Goal: Communication & Community: Ask a question

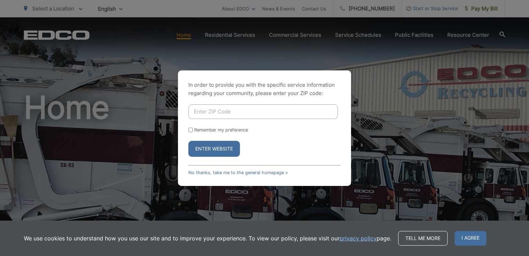
click at [205, 113] on input "Enter ZIP Code" at bounding box center [263, 111] width 150 height 15
type input "92091"
click at [211, 149] on button "Enter Website" at bounding box center [214, 149] width 52 height 16
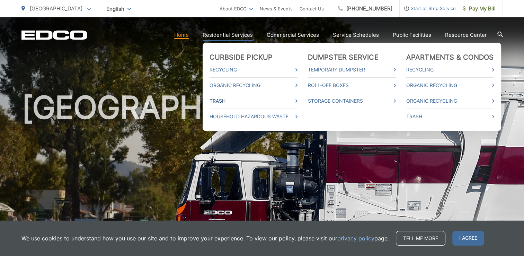
click at [219, 102] on link "Trash" at bounding box center [253, 101] width 88 height 8
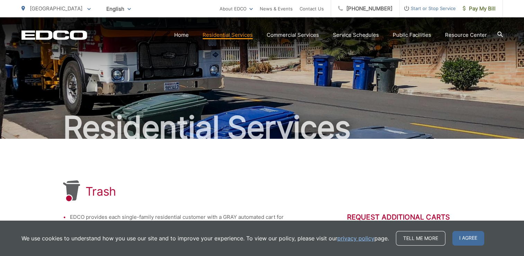
click at [186, 34] on link "Home" at bounding box center [181, 35] width 15 height 8
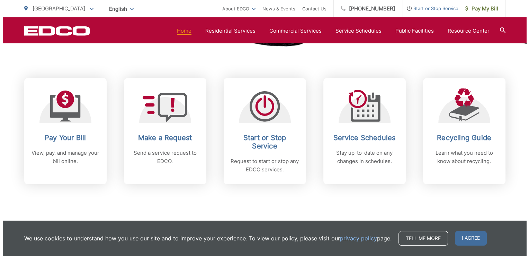
scroll to position [275, 0]
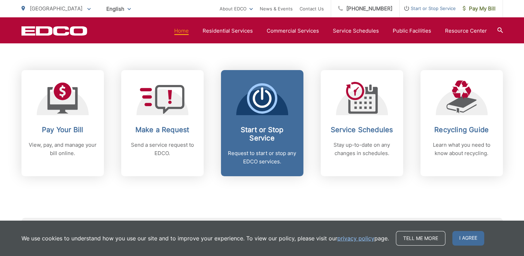
click at [263, 119] on span "Start or Stop Service Request to start or stop any EDCO services." at bounding box center [262, 123] width 82 height 106
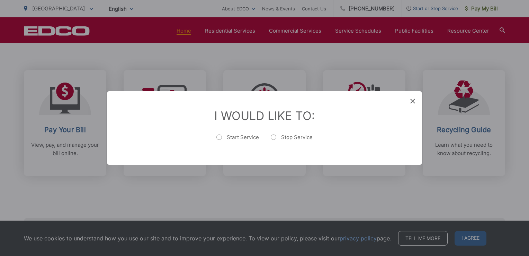
click at [222, 137] on label "Start Service" at bounding box center [237, 141] width 43 height 14
radio input "true"
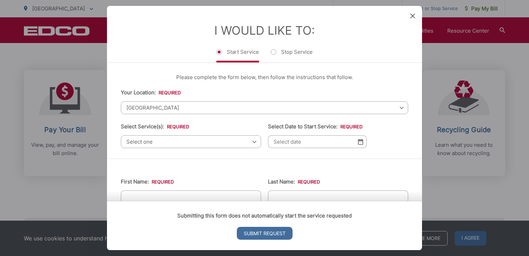
click at [252, 144] on span "Select one" at bounding box center [191, 141] width 140 height 13
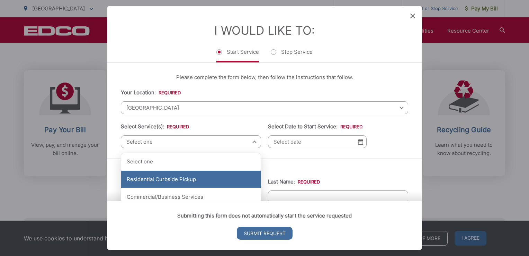
click at [195, 181] on div "Residential Curbside Pickup" at bounding box center [191, 178] width 140 height 17
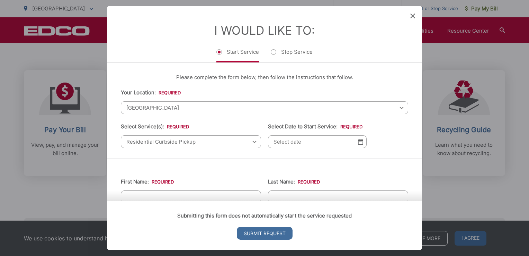
click at [358, 143] on img at bounding box center [360, 142] width 5 height 6
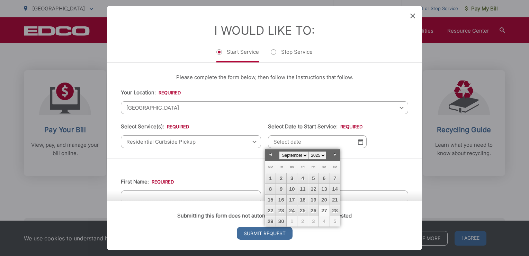
click at [304, 155] on select "January February March April May June July August September October November De…" at bounding box center [293, 155] width 29 height 8
click at [281, 189] on link "7" at bounding box center [281, 189] width 10 height 10
type input "10/07/2025"
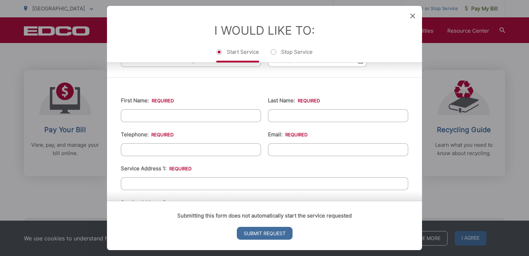
scroll to position [83, 0]
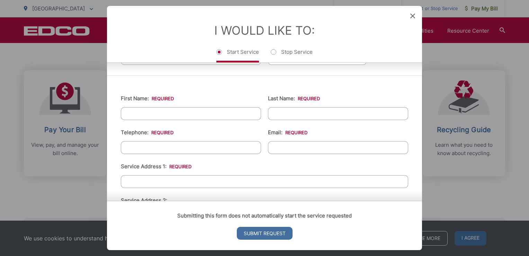
click at [195, 110] on input "First Name: *" at bounding box center [191, 113] width 140 height 13
type input "Henry"
type input "Johnson"
type input "8582313952"
type input "donj2306@gmail.com"
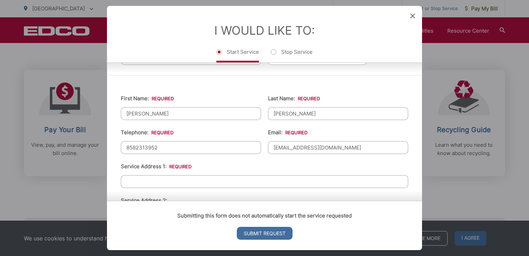
type input "Poway"
type input "92064"
type input "13371 Summit Circle"
type input "(858) 231-3952"
click at [178, 181] on input "Service Address 1: *" at bounding box center [264, 181] width 287 height 13
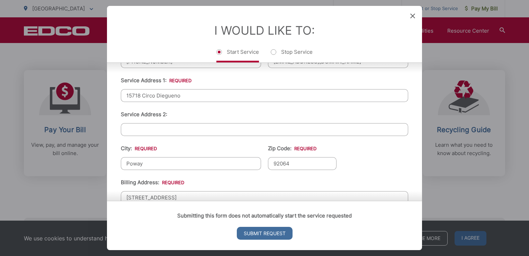
scroll to position [170, 0]
type input "15718 Circo Diegueno"
click at [149, 160] on input "Poway" at bounding box center [191, 162] width 140 height 13
type input "P"
type input "[GEOGRAPHIC_DATA]"
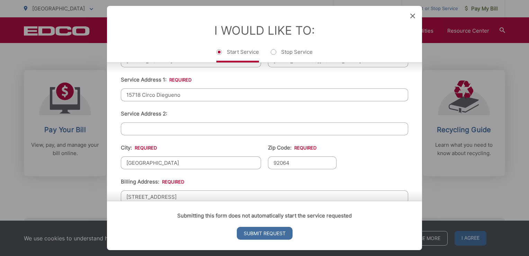
click at [288, 162] on input "92064" at bounding box center [302, 162] width 69 height 13
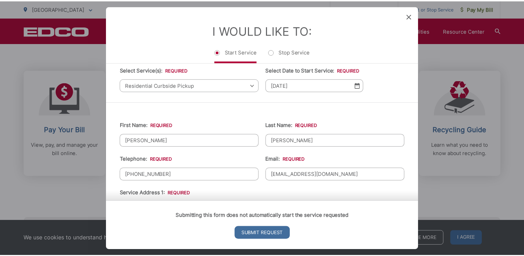
scroll to position [0, 0]
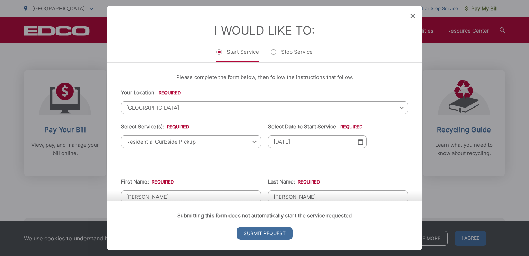
type input "92091"
click at [411, 17] on icon at bounding box center [412, 16] width 5 height 5
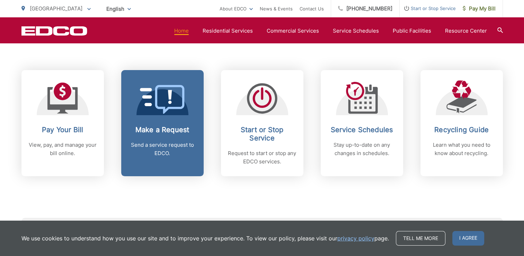
click at [177, 100] on icon at bounding box center [162, 99] width 45 height 29
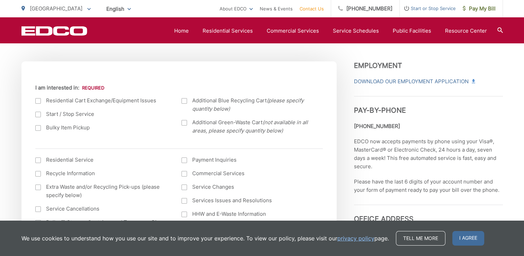
scroll to position [231, 0]
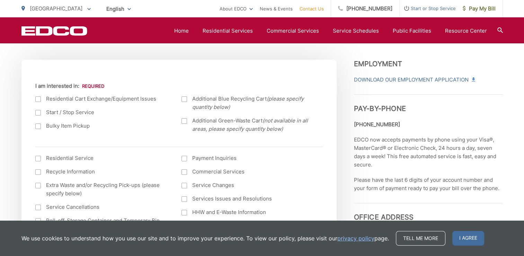
click at [38, 113] on div at bounding box center [38, 113] width 6 height 6
click at [0, 0] on input "Start / Stop Service" at bounding box center [0, 0] width 0 height 0
click at [39, 159] on div at bounding box center [38, 158] width 6 height 6
click at [0, 0] on input "I am interested in: (continued) *" at bounding box center [0, 0] width 0 height 0
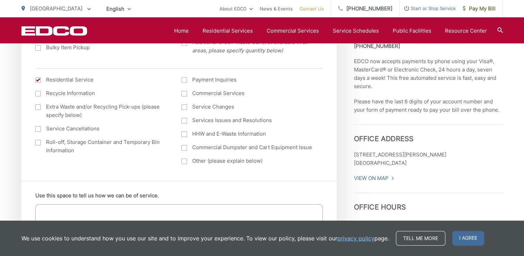
scroll to position [312, 0]
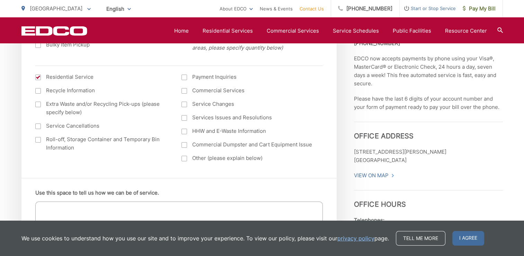
click at [183, 105] on div at bounding box center [184, 104] width 6 height 6
click at [0, 0] on input "Service Changes" at bounding box center [0, 0] width 0 height 0
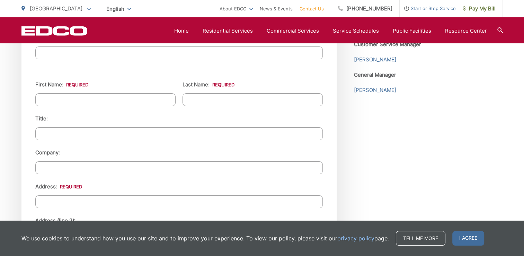
scroll to position [626, 0]
click at [137, 96] on input "First Name: *" at bounding box center [105, 98] width 140 height 13
type input "Henry"
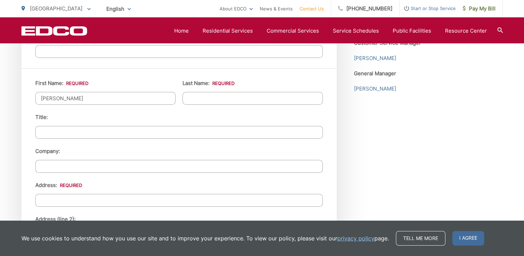
type input "Johnson"
type input "087565154"
type input "13371 Summit Circle"
type input "Poway"
type input "92064"
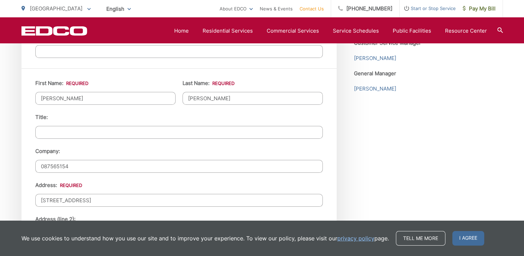
type input "8582313952"
type input "donj2306@gmail.com"
type input "(858) 231-3952"
click at [82, 164] on input "087565154" at bounding box center [178, 166] width 287 height 13
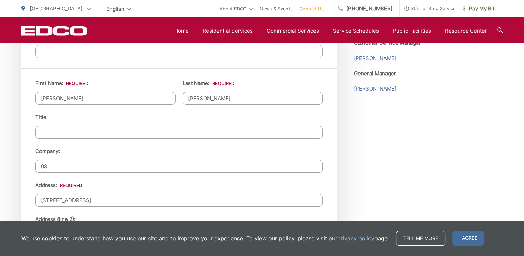
type input "0"
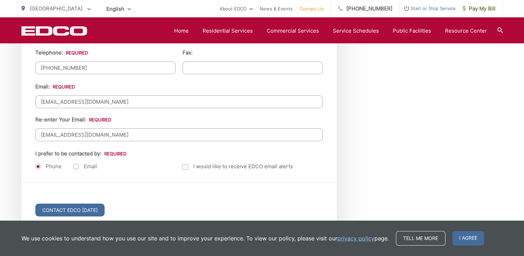
scroll to position [861, 0]
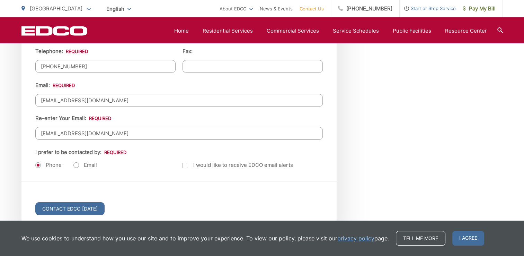
click at [73, 161] on label "Email" at bounding box center [85, 164] width 24 height 7
radio input "true"
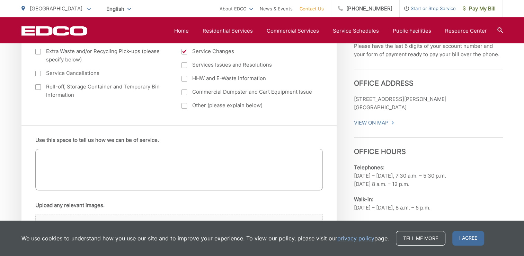
scroll to position [366, 0]
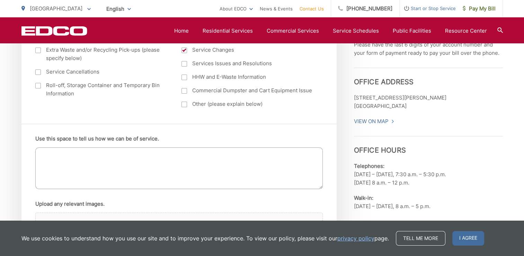
click at [134, 158] on textarea "Use this space to tell us how we can be of service." at bounding box center [178, 168] width 287 height 42
click at [177, 154] on textarea "I am looking to get a quote for residential services at:" at bounding box center [178, 168] width 287 height 42
click at [237, 153] on textarea "I am looking to get a quote for residential services at: 15718 Circo Diegueno, …" at bounding box center [178, 168] width 287 height 42
click at [280, 156] on textarea "I am looking to get a quote for residential services at: 15718 Circo Diegueno, …" at bounding box center [178, 168] width 287 height 42
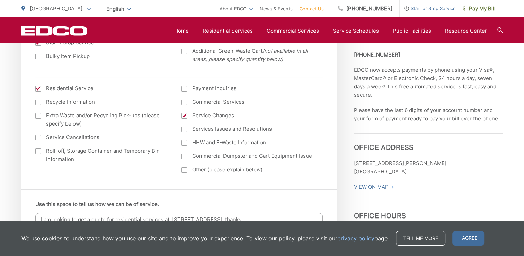
scroll to position [302, 0]
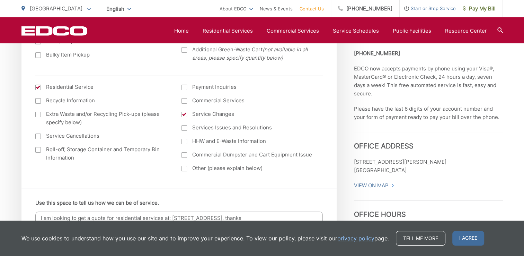
click at [185, 116] on div at bounding box center [184, 115] width 6 height 6
click at [0, 0] on input "Service Changes" at bounding box center [0, 0] width 0 height 0
click at [185, 87] on div at bounding box center [184, 87] width 6 height 6
click at [0, 0] on input "Payment Inquiries" at bounding box center [0, 0] width 0 height 0
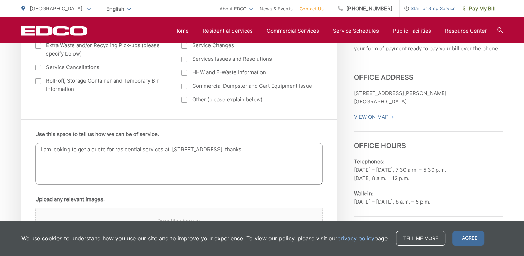
scroll to position [374, 0]
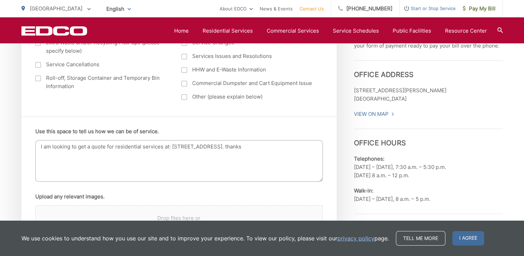
click at [290, 147] on textarea "I am looking to get a quote for residential services at: 15718 Circo Diegueno, …" at bounding box center [178, 161] width 287 height 42
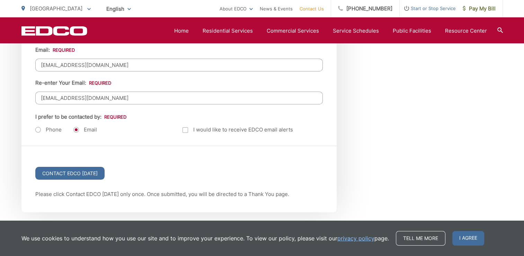
scroll to position [895, 0]
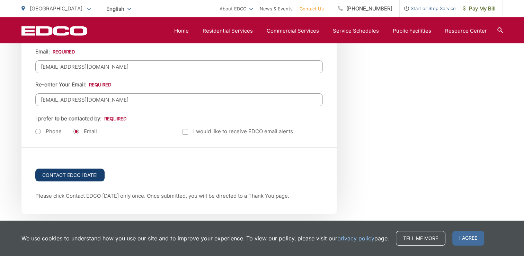
type textarea "I am looking to get a quote for residential services at: 15718 Circo Diegueno, …"
click at [79, 169] on input "Contact EDCO Today" at bounding box center [69, 174] width 69 height 13
